Goal: Task Accomplishment & Management: Manage account settings

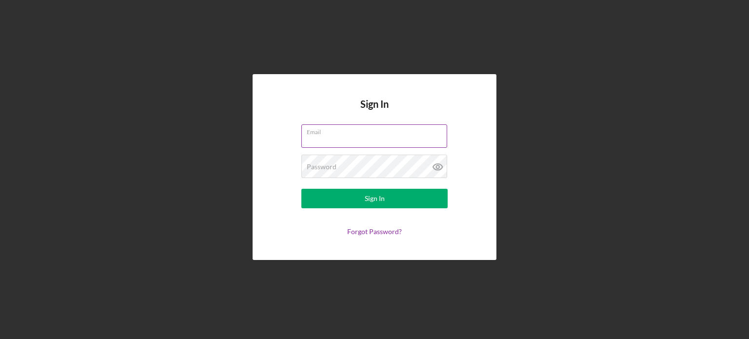
click at [355, 138] on input "Email" at bounding box center [374, 135] width 146 height 23
type input "[EMAIL_ADDRESS][DOMAIN_NAME]"
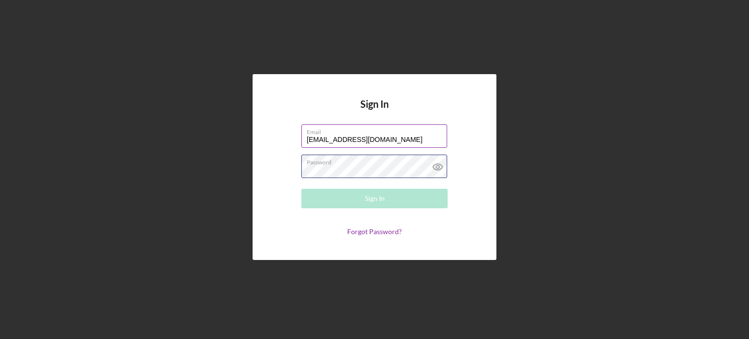
click at [340, 165] on div "Password Required" at bounding box center [374, 167] width 146 height 24
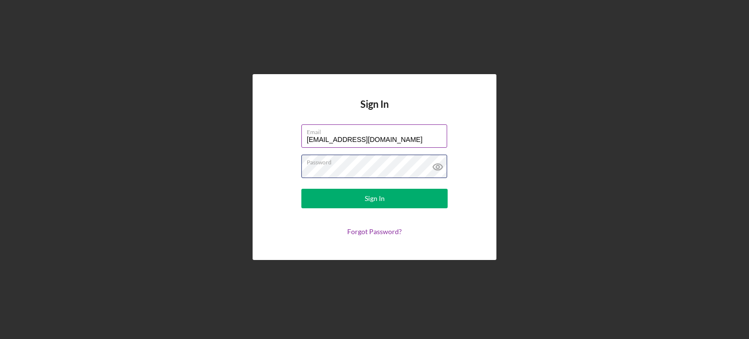
click at [301, 189] on button "Sign In" at bounding box center [374, 199] width 146 height 20
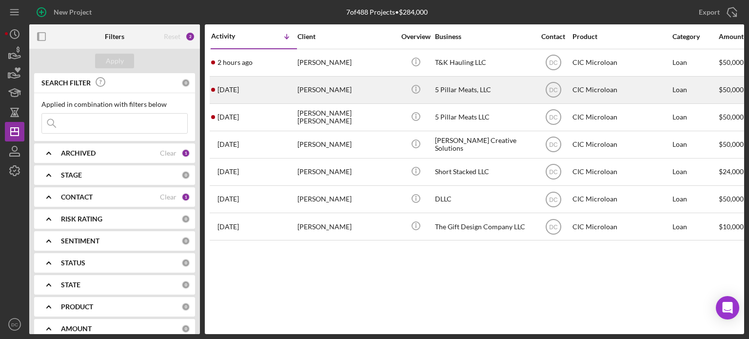
click at [324, 98] on div "[PERSON_NAME]" at bounding box center [346, 90] width 98 height 26
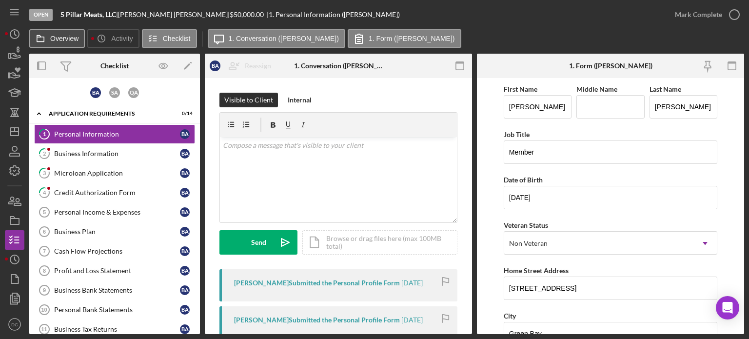
click at [73, 40] on label "Overview" at bounding box center [64, 39] width 28 height 8
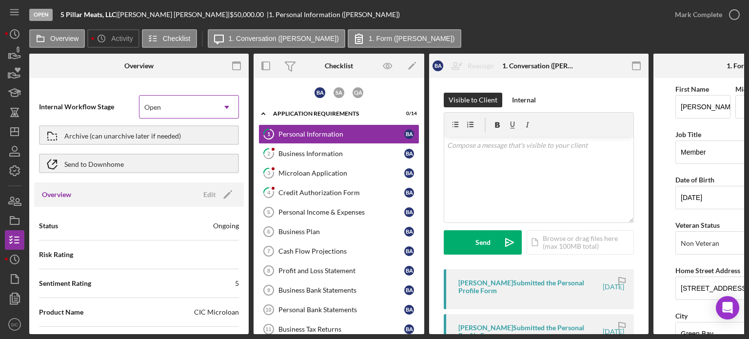
click at [220, 109] on icon "Icon/Dropdown Arrow" at bounding box center [226, 107] width 23 height 23
click at [191, 139] on button "Archive (can unarchive later if needed)" at bounding box center [139, 135] width 200 height 20
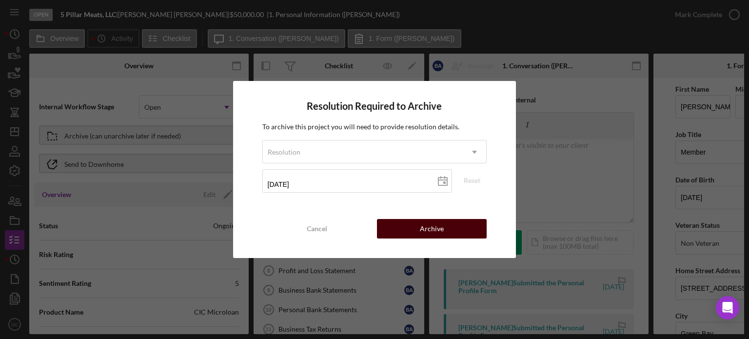
click at [430, 224] on div "Archive" at bounding box center [432, 229] width 24 height 20
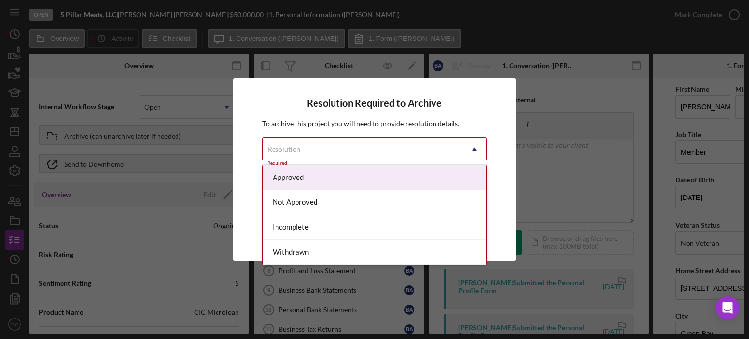
click at [383, 147] on div "Resolution" at bounding box center [363, 149] width 200 height 22
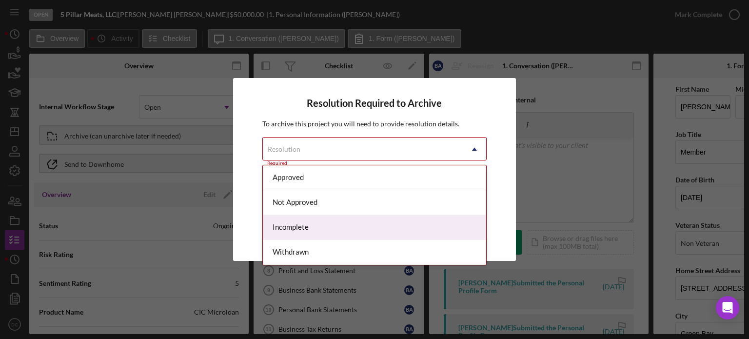
click at [323, 225] on div "Incomplete" at bounding box center [375, 227] width 224 height 25
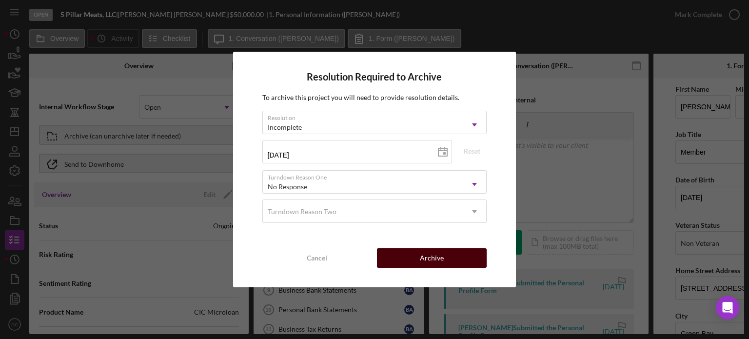
click at [461, 257] on button "Archive" at bounding box center [432, 258] width 110 height 20
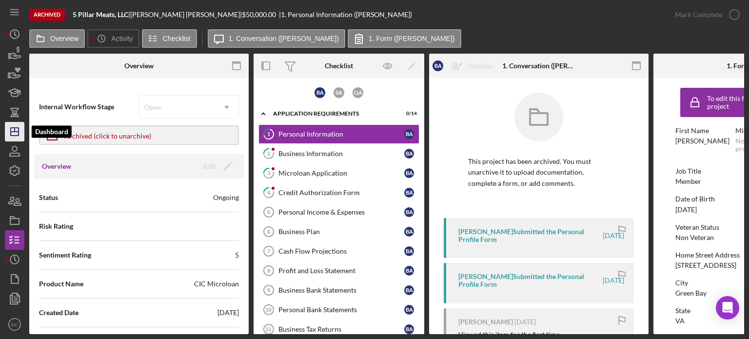
click at [16, 140] on icon "Icon/Dashboard" at bounding box center [14, 131] width 24 height 24
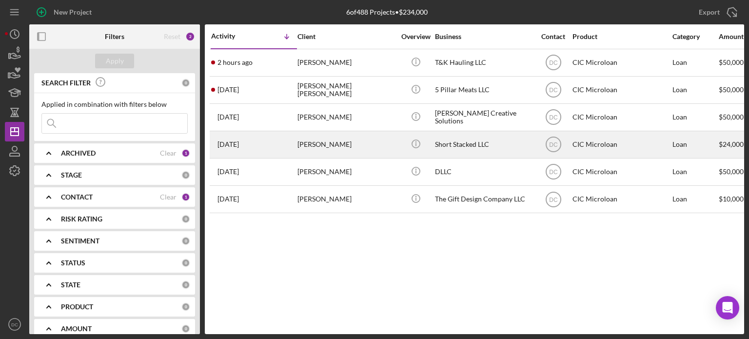
drag, startPoint x: 332, startPoint y: 148, endPoint x: 285, endPoint y: 141, distance: 47.3
click at [285, 141] on div "[DATE] [PERSON_NAME]" at bounding box center [253, 145] width 85 height 26
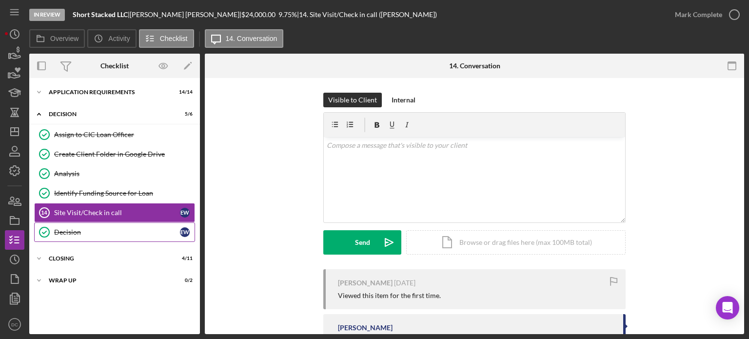
click at [64, 232] on div "Decision" at bounding box center [117, 232] width 126 height 8
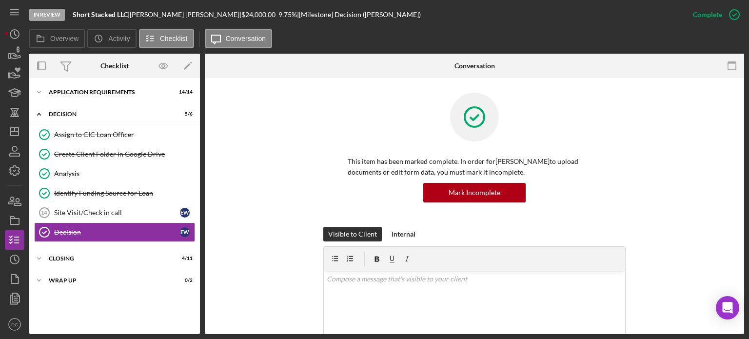
drag, startPoint x: 745, startPoint y: 87, endPoint x: 749, endPoint y: 172, distance: 84.4
click at [749, 172] on div "In Review Short Stacked LLC | [PERSON_NAME] | $24,000.00 9.75 % | [Milestone] D…" at bounding box center [374, 169] width 749 height 339
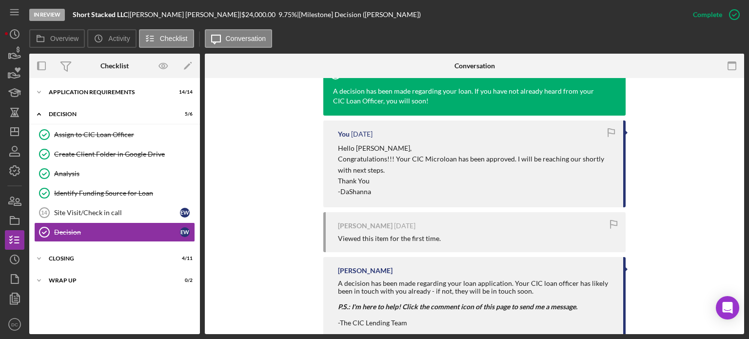
scroll to position [357, 0]
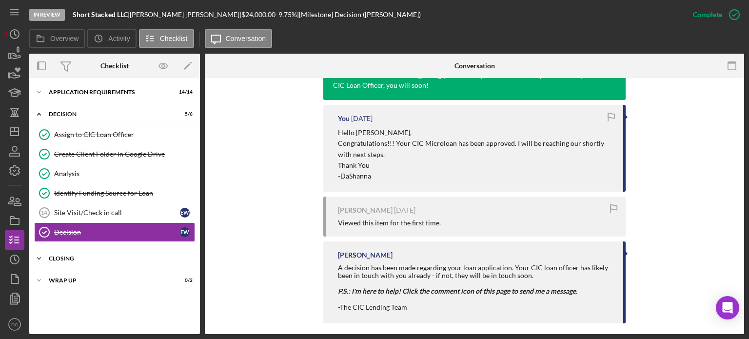
click at [69, 249] on div "Icon/Expander CLOSING 4 / 11" at bounding box center [114, 259] width 171 height 20
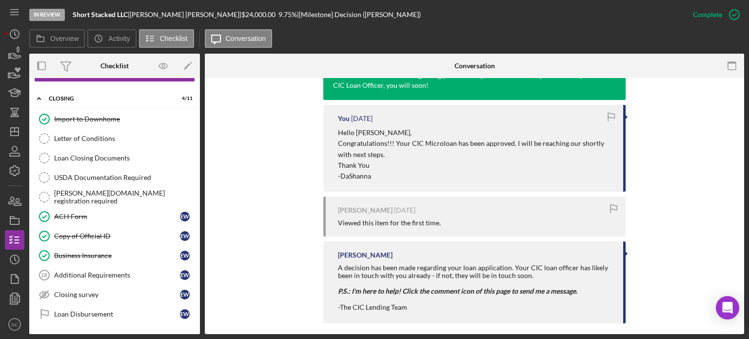
scroll to position [178, 0]
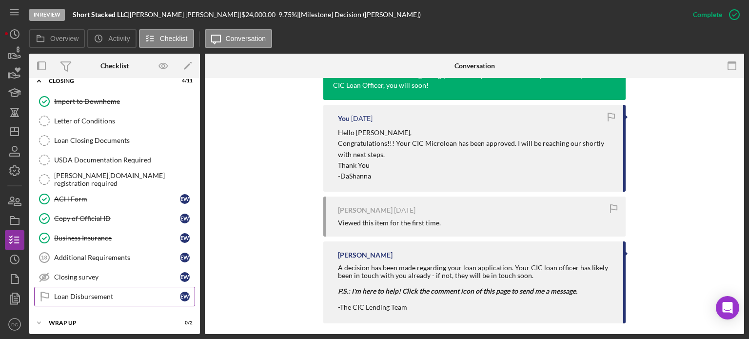
click at [103, 302] on link "Loan Disbursement Loan Disbursement E W" at bounding box center [114, 297] width 161 height 20
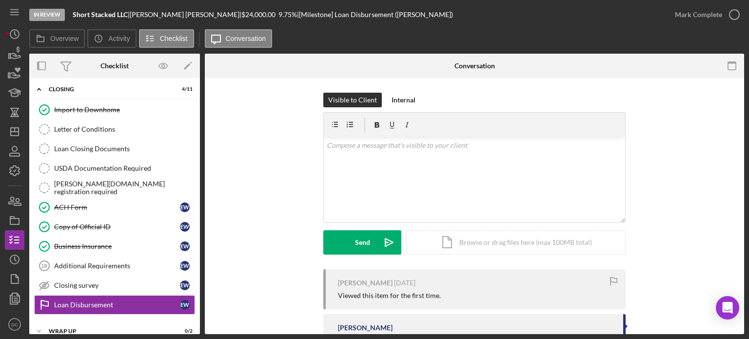
scroll to position [52, 0]
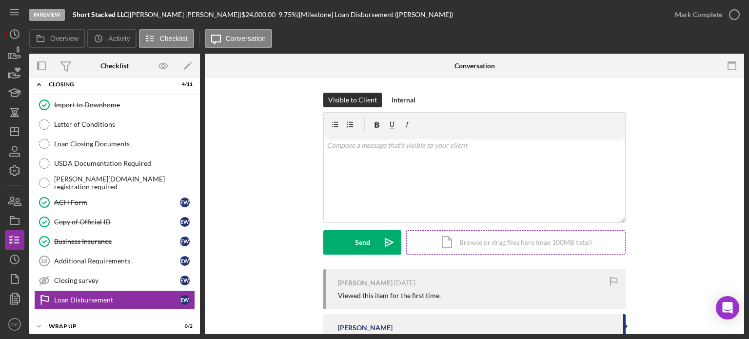
click at [445, 241] on div "Icon/Document Browse or drag files here (max 100MB total) Tap to choose files o…" at bounding box center [515, 242] width 219 height 24
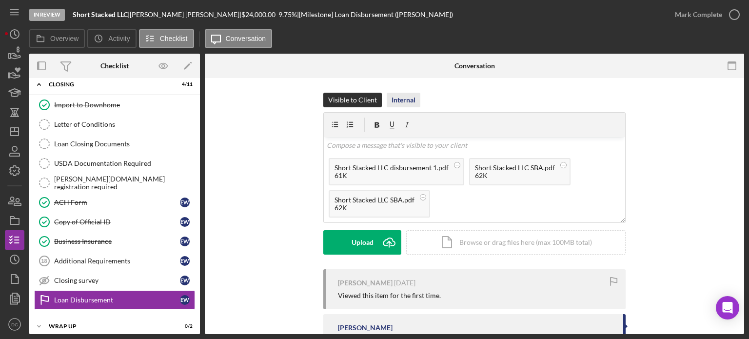
click at [405, 100] on div "Internal" at bounding box center [404, 100] width 24 height 15
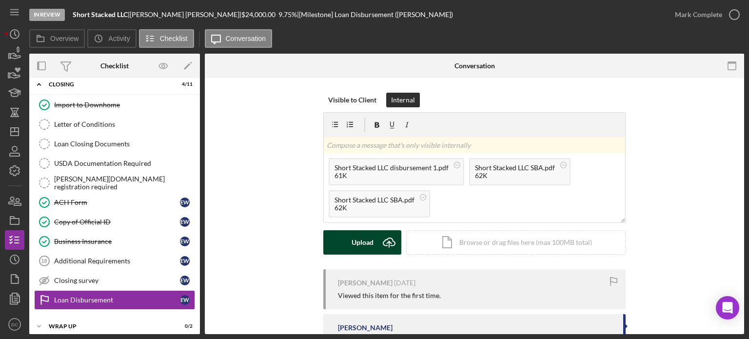
click at [367, 247] on div "Upload" at bounding box center [363, 242] width 22 height 24
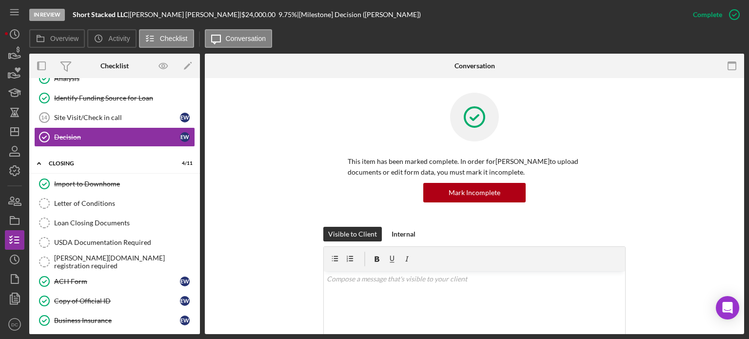
scroll to position [25, 0]
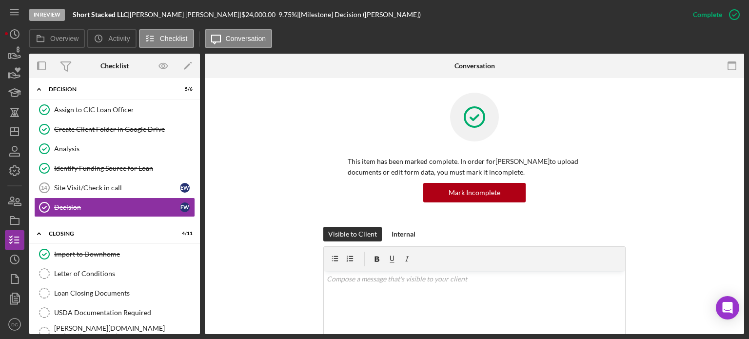
drag, startPoint x: 749, startPoint y: 91, endPoint x: 749, endPoint y: 103, distance: 12.2
click at [749, 103] on div "In Review Short Stacked LLC | [PERSON_NAME] | $24,000.00 9.75 % | [Milestone] D…" at bounding box center [374, 169] width 749 height 339
click at [717, 95] on div "This item has been marked complete. In order for [PERSON_NAME] to upload docume…" at bounding box center [474, 160] width 510 height 134
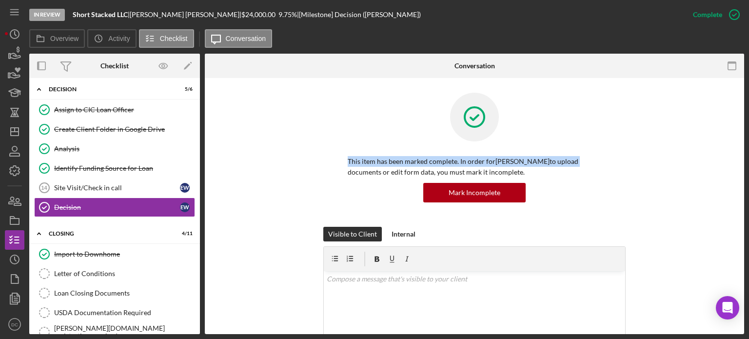
drag, startPoint x: 745, startPoint y: 97, endPoint x: 749, endPoint y: 158, distance: 61.1
click at [749, 158] on div "In Review Short Stacked LLC | [PERSON_NAME] | $24,000.00 9.75 % | [Milestone] D…" at bounding box center [374, 169] width 749 height 339
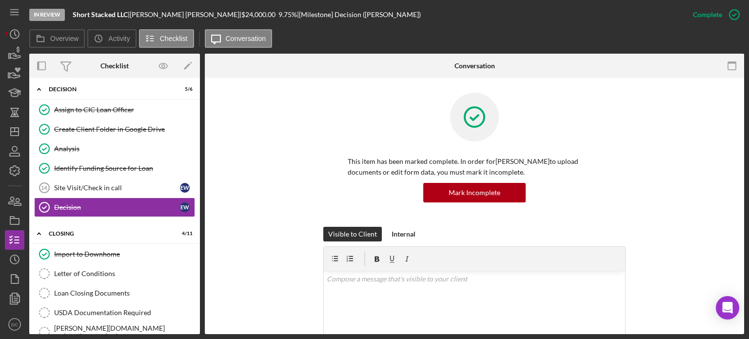
click at [367, 192] on div "Mark Incomplete" at bounding box center [475, 193] width 254 height 20
click at [109, 270] on div "Letter of Conditions" at bounding box center [124, 274] width 140 height 8
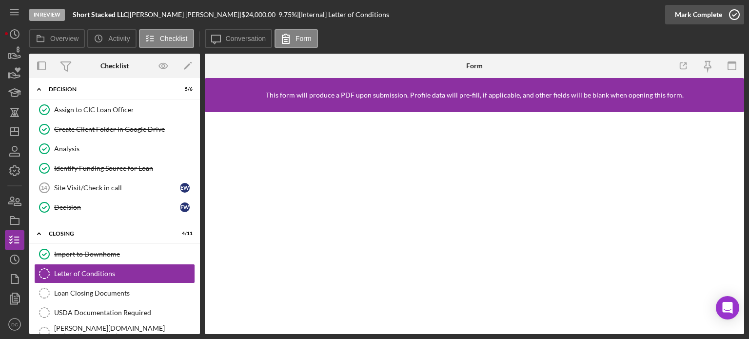
click at [732, 10] on circle "button" at bounding box center [735, 15] width 10 height 10
click at [117, 292] on div "Loan Closing Documents" at bounding box center [124, 293] width 140 height 8
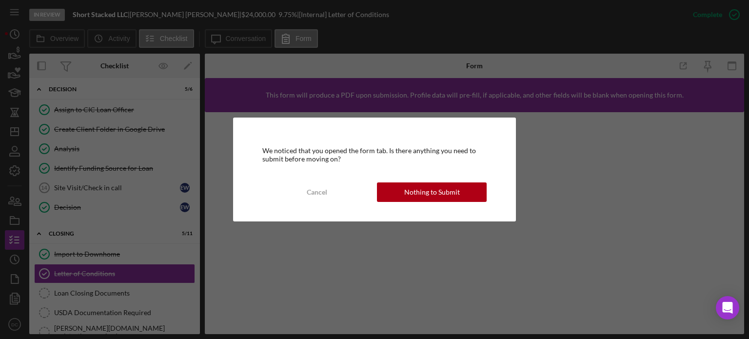
click at [408, 181] on div "We noticed that you opened the form tab. Is there anything you need to submit b…" at bounding box center [374, 169] width 283 height 103
click at [409, 192] on div "Nothing to Submit" at bounding box center [432, 192] width 56 height 20
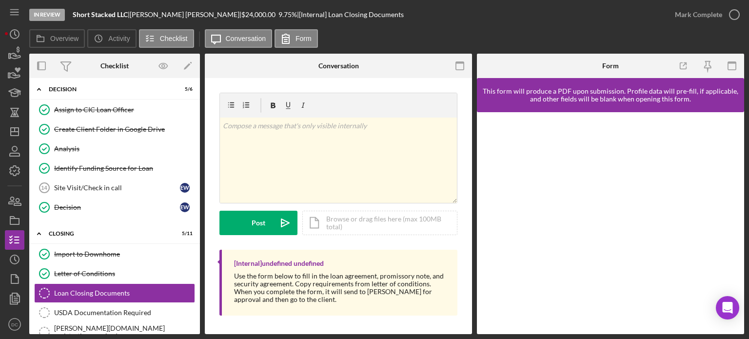
drag, startPoint x: 735, startPoint y: 140, endPoint x: 735, endPoint y: 146, distance: 5.9
click at [735, 146] on div at bounding box center [610, 223] width 267 height 222
drag, startPoint x: 196, startPoint y: 176, endPoint x: 197, endPoint y: 183, distance: 7.5
click at [197, 183] on div "Assign to CIC Loan Officer Assign to CIC Loan Officer Create Client Folder in G…" at bounding box center [114, 161] width 171 height 122
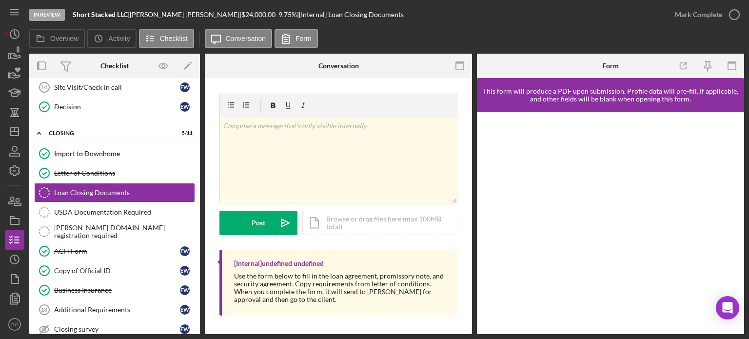
scroll to position [178, 0]
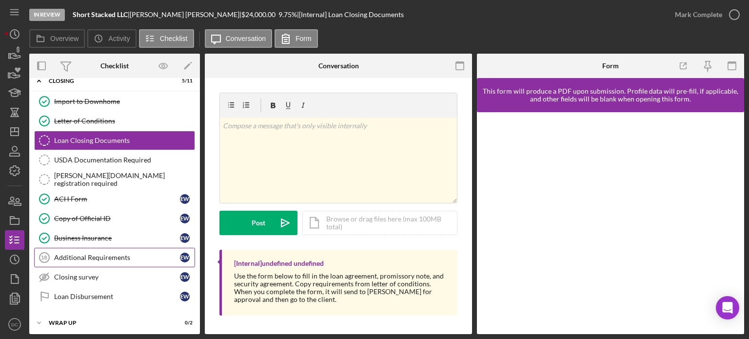
click at [104, 248] on link "Additional Requirements 18 Additional Requirements E W" at bounding box center [114, 258] width 161 height 20
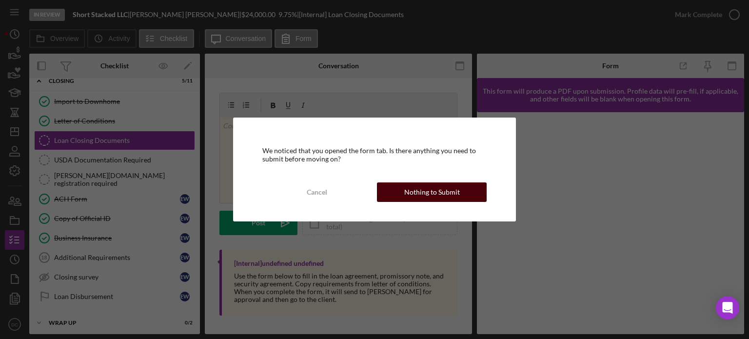
click at [399, 198] on button "Nothing to Submit" at bounding box center [432, 192] width 110 height 20
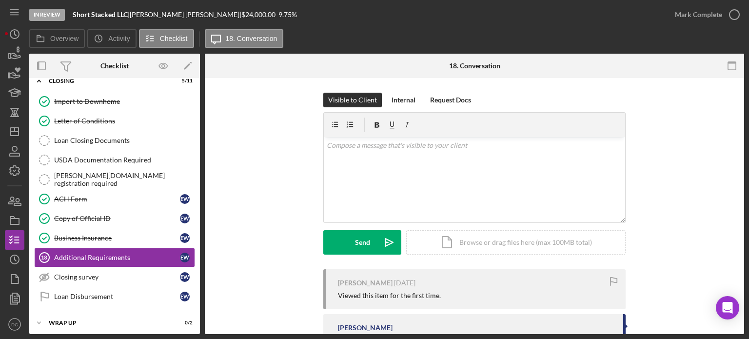
scroll to position [178, 0]
click at [491, 239] on div "Icon/Document Browse or drag files here (max 100MB total) Tap to choose files o…" at bounding box center [515, 242] width 219 height 24
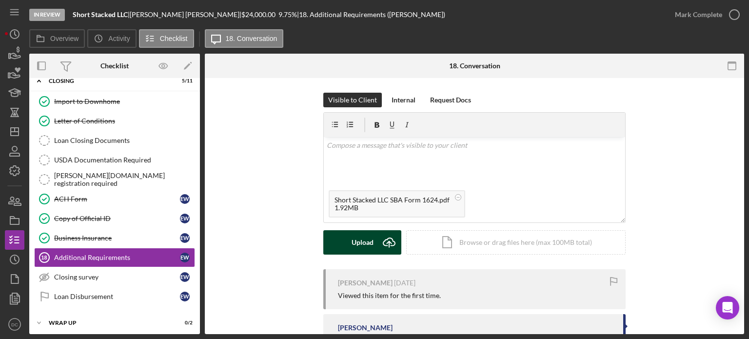
click at [367, 242] on div "Upload" at bounding box center [363, 242] width 22 height 24
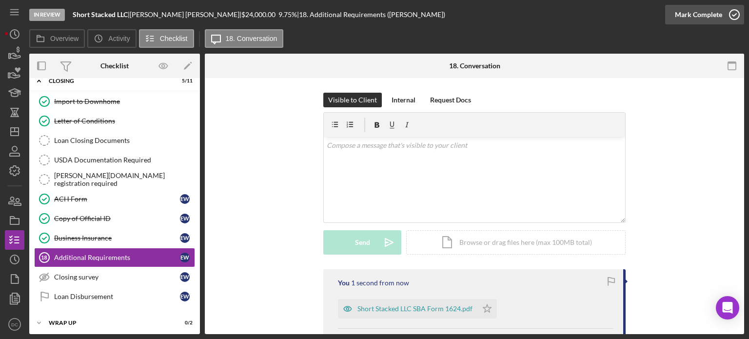
click at [730, 11] on icon "button" at bounding box center [734, 14] width 24 height 24
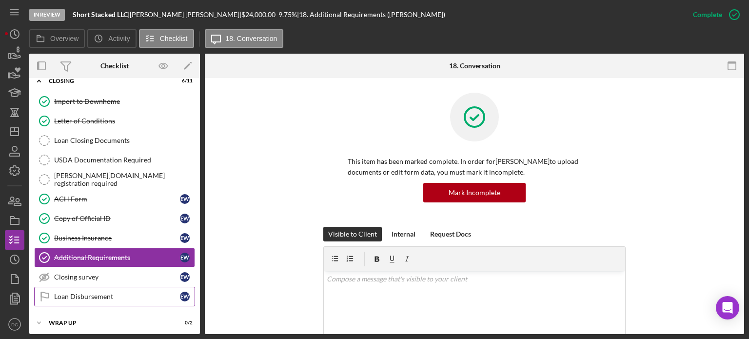
click at [156, 294] on div "Loan Disbursement" at bounding box center [117, 297] width 126 height 8
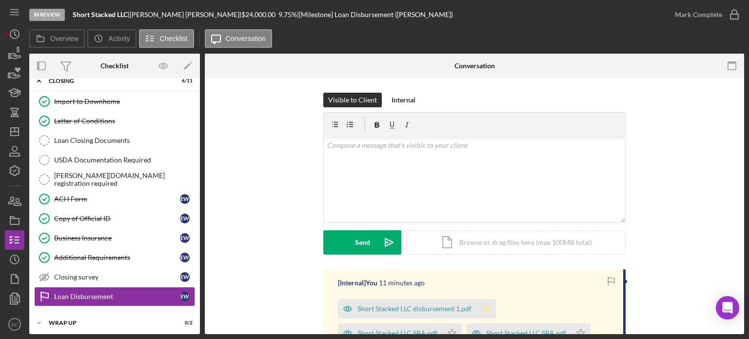
click at [488, 309] on icon "Icon/Star" at bounding box center [486, 309] width 20 height 20
click at [727, 18] on icon "button" at bounding box center [734, 14] width 24 height 24
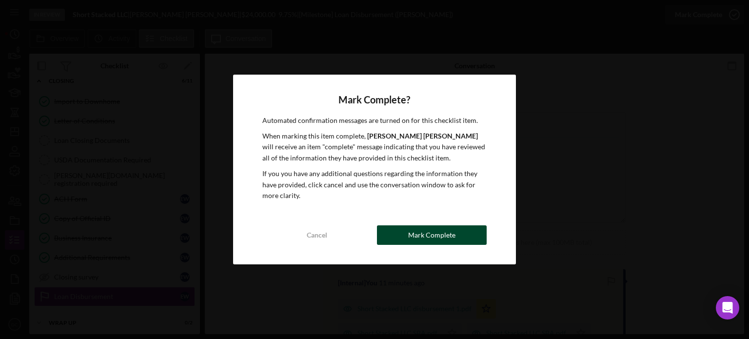
click at [423, 239] on div "Mark Complete" at bounding box center [431, 235] width 47 height 20
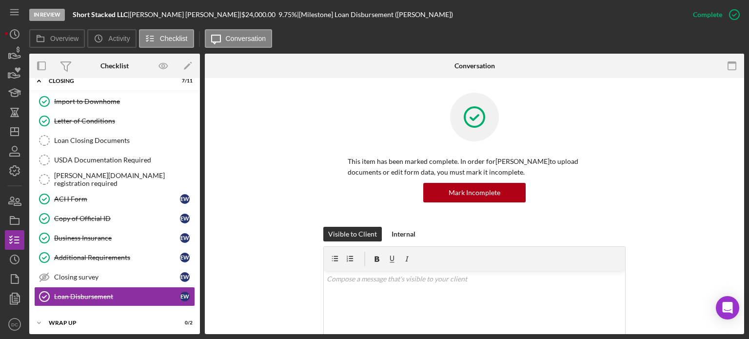
drag, startPoint x: 202, startPoint y: 204, endPoint x: 194, endPoint y: 164, distance: 40.3
click at [194, 164] on div "Overview Internal Workflow Stage In Review Icon/Dropdown Arrow Archive (can una…" at bounding box center [386, 194] width 715 height 280
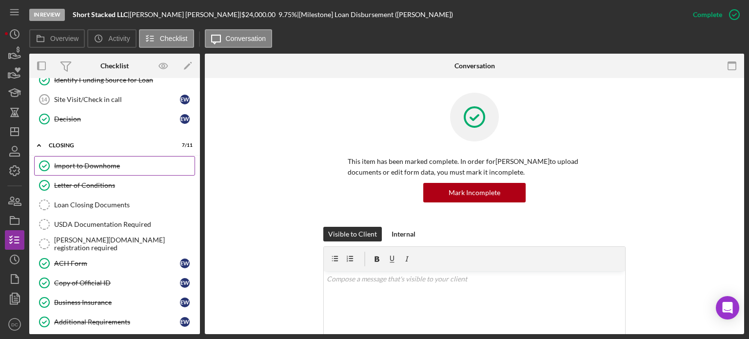
scroll to position [117, 0]
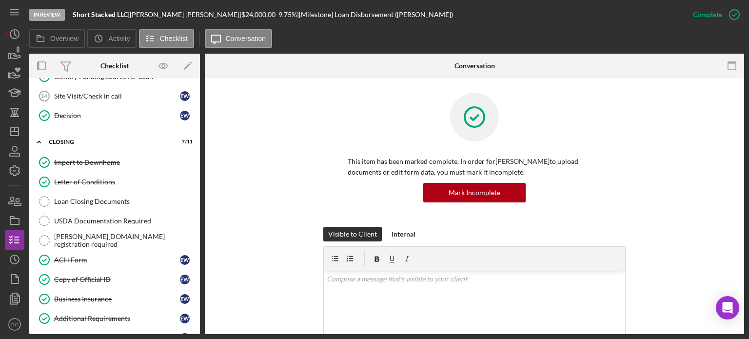
drag, startPoint x: 187, startPoint y: 157, endPoint x: 193, endPoint y: 171, distance: 15.3
click at [193, 171] on div "Import to Downhome Import to Downhome Letter of Conditions Letter of Conditions…" at bounding box center [114, 262] width 171 height 219
drag, startPoint x: 201, startPoint y: 169, endPoint x: 199, endPoint y: 196, distance: 26.9
click at [199, 196] on div "Overview Internal Workflow Stage In Review Icon/Dropdown Arrow Archive (can una…" at bounding box center [386, 194] width 715 height 280
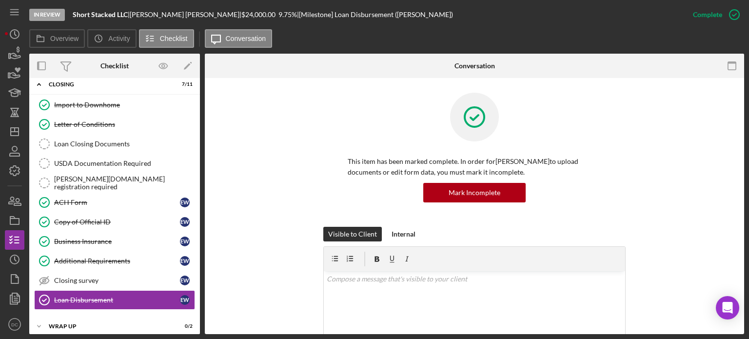
scroll to position [139, 0]
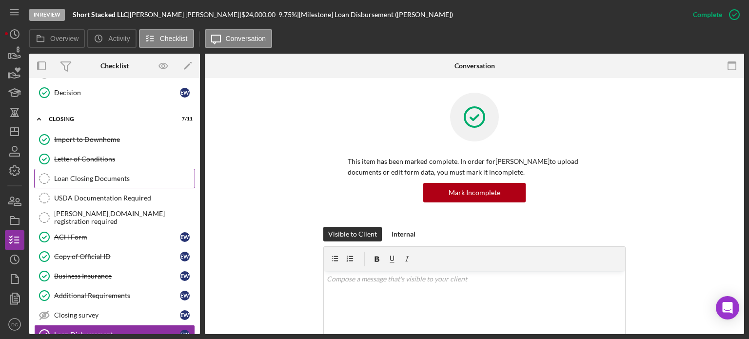
click at [120, 179] on div "Loan Closing Documents" at bounding box center [124, 179] width 140 height 8
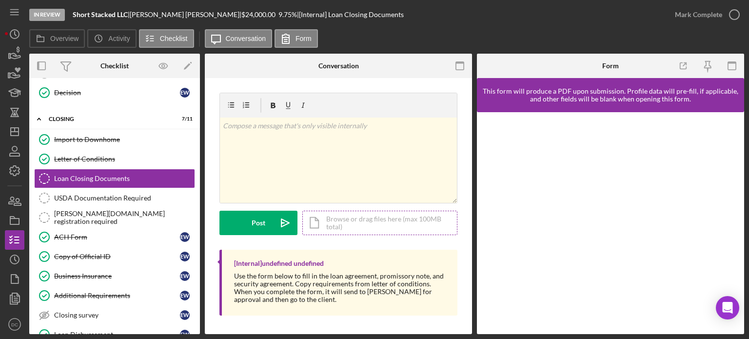
click at [314, 218] on div "Icon/Document Browse or drag files here (max 100MB total) Tap to choose files o…" at bounding box center [379, 223] width 155 height 24
click at [364, 232] on div "Icon/Document Browse or drag files here (max 100MB total) Tap to choose files o…" at bounding box center [379, 223] width 155 height 24
click at [321, 218] on div "Icon/Document Browse or drag files here (max 100MB total) Tap to choose files o…" at bounding box center [379, 223] width 155 height 24
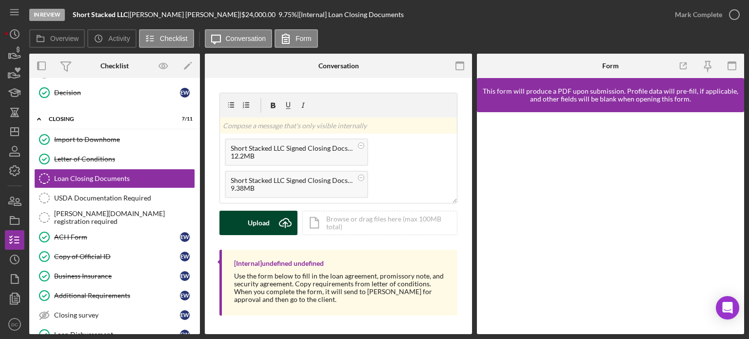
click at [268, 218] on div "Upload" at bounding box center [259, 223] width 22 height 24
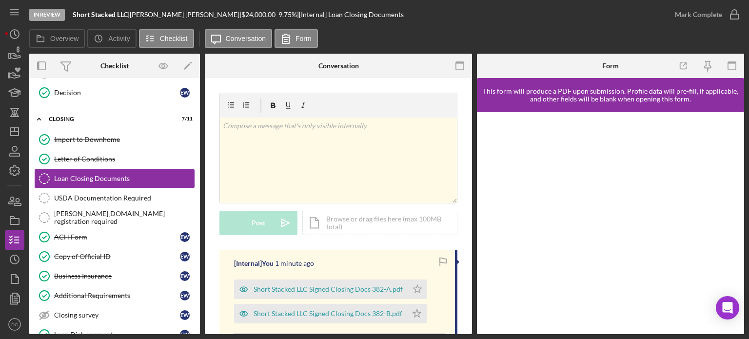
scroll to position [178, 0]
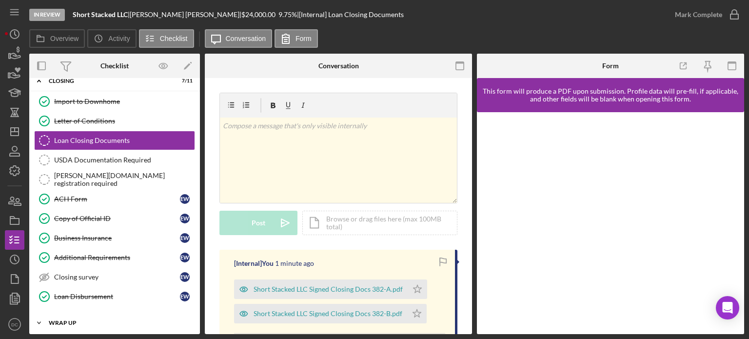
click at [74, 320] on div "WRAP UP" at bounding box center [118, 323] width 139 height 6
click at [41, 315] on icon "Icon/Expander" at bounding box center [39, 323] width 20 height 20
drag, startPoint x: 196, startPoint y: 191, endPoint x: 183, endPoint y: 136, distance: 56.1
click at [183, 136] on div "Import to Downhome Import to Downhome Letter of Conditions Letter of Conditions…" at bounding box center [114, 201] width 171 height 219
click at [458, 21] on div "In Review Short Stacked LLC | [PERSON_NAME] | $24,000.00 9.75 % | [Internal] Lo…" at bounding box center [347, 14] width 636 height 29
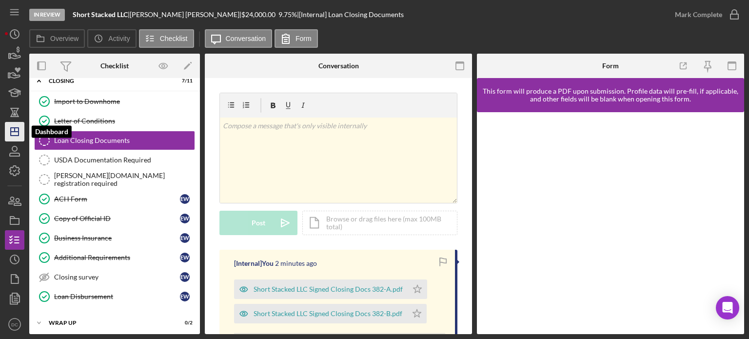
click at [16, 132] on line "button" at bounding box center [15, 132] width 8 height 0
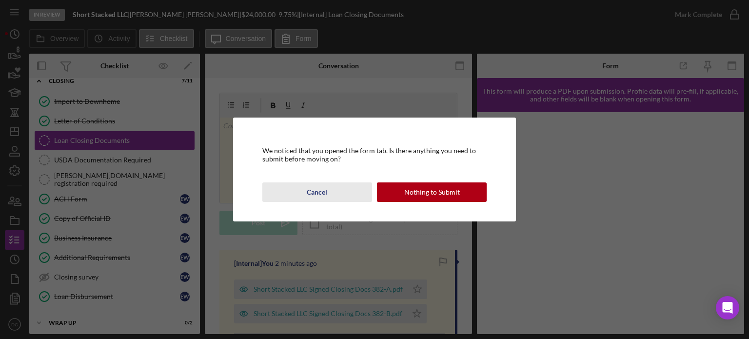
click at [331, 192] on button "Cancel" at bounding box center [317, 192] width 110 height 20
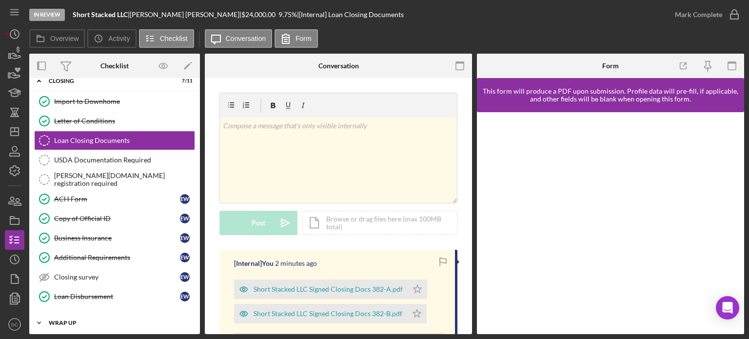
drag, startPoint x: 199, startPoint y: 197, endPoint x: 40, endPoint y: 326, distance: 204.9
click at [40, 326] on icon "Icon/Expander" at bounding box center [39, 323] width 20 height 20
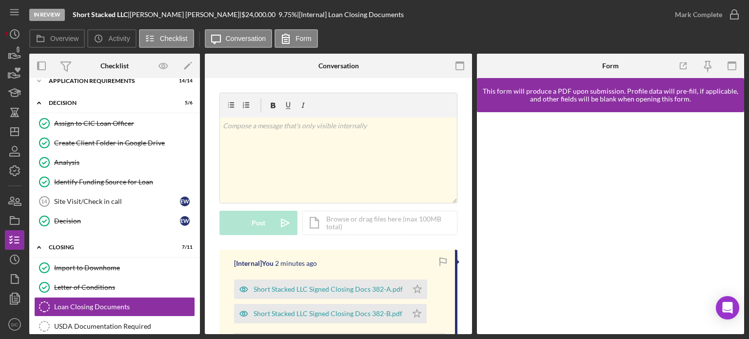
scroll to position [0, 0]
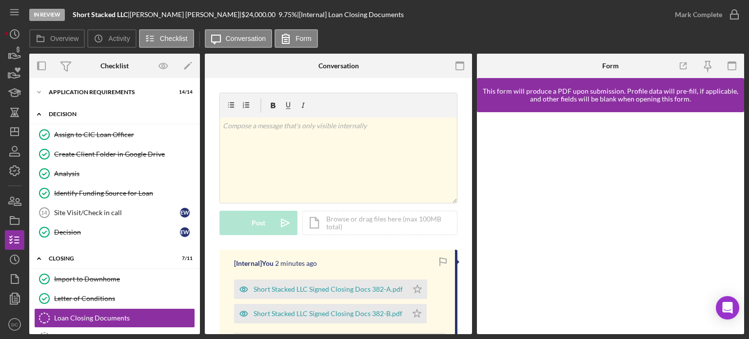
click at [137, 115] on div "Decision" at bounding box center [118, 114] width 139 height 6
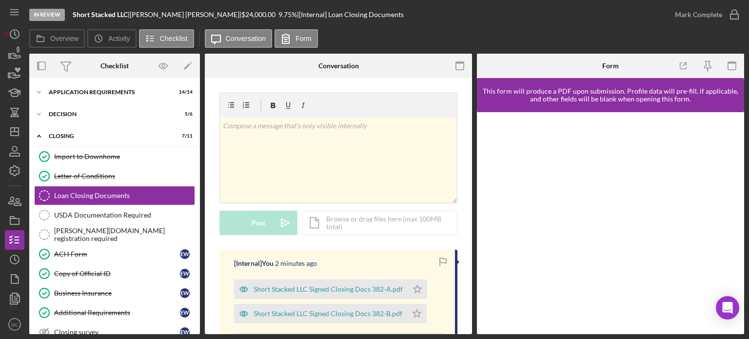
click at [131, 102] on div "Icon/Expander APPLICATION REQUIREMENTS 14 / 14" at bounding box center [114, 93] width 171 height 20
click at [128, 94] on div "APPLICATION REQUIREMENTS" at bounding box center [118, 92] width 139 height 6
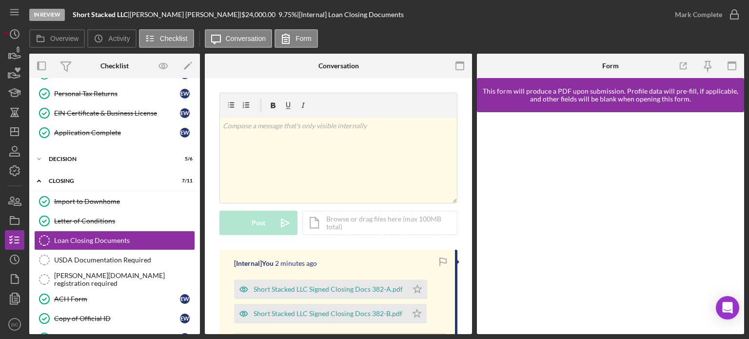
scroll to position [232, 0]
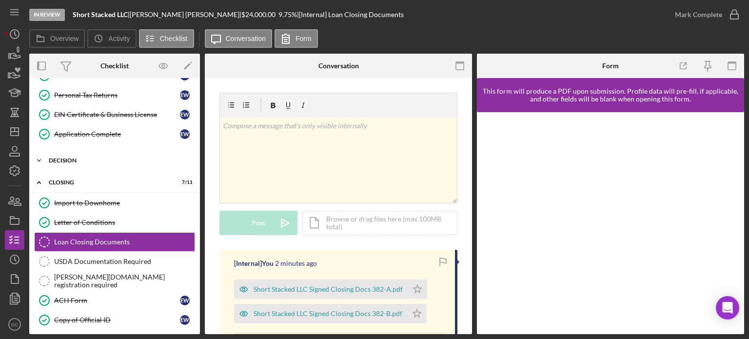
click at [44, 163] on icon "Icon/Expander" at bounding box center [39, 161] width 20 height 20
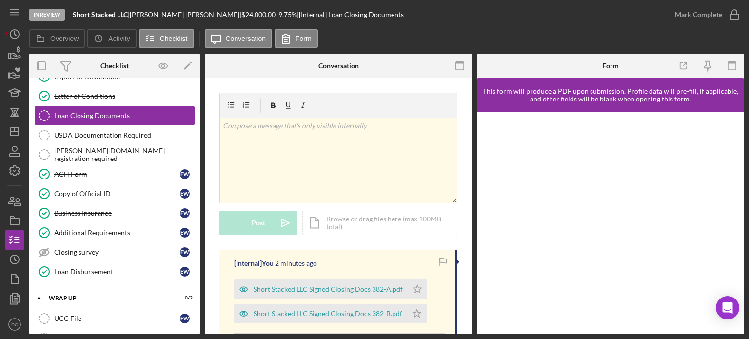
scroll to position [497, 0]
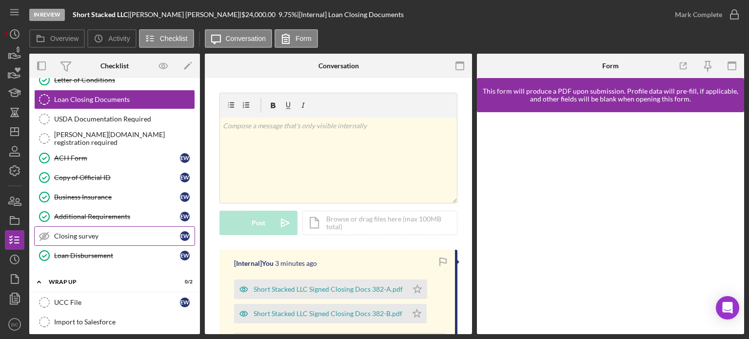
drag, startPoint x: 73, startPoint y: 224, endPoint x: 67, endPoint y: 229, distance: 7.9
